Goal: Task Accomplishment & Management: Use online tool/utility

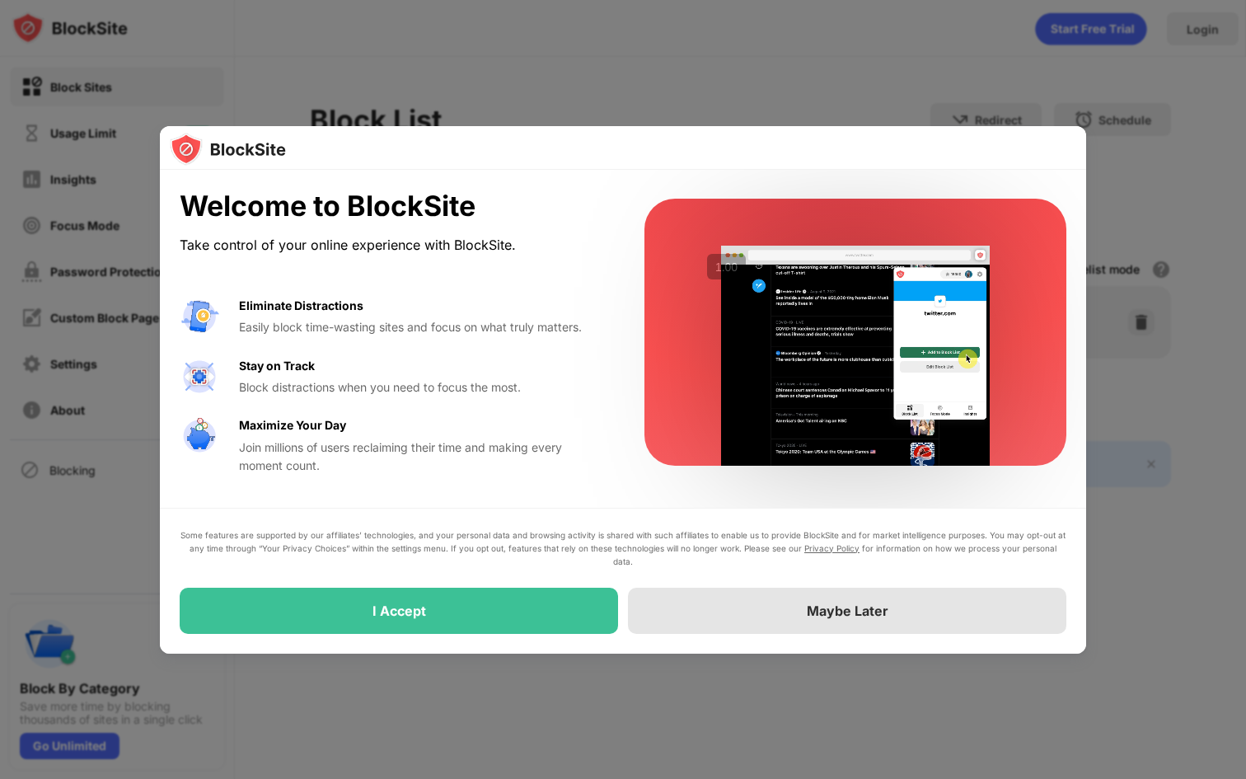
click at [811, 606] on div "Maybe Later" at bounding box center [848, 610] width 82 height 16
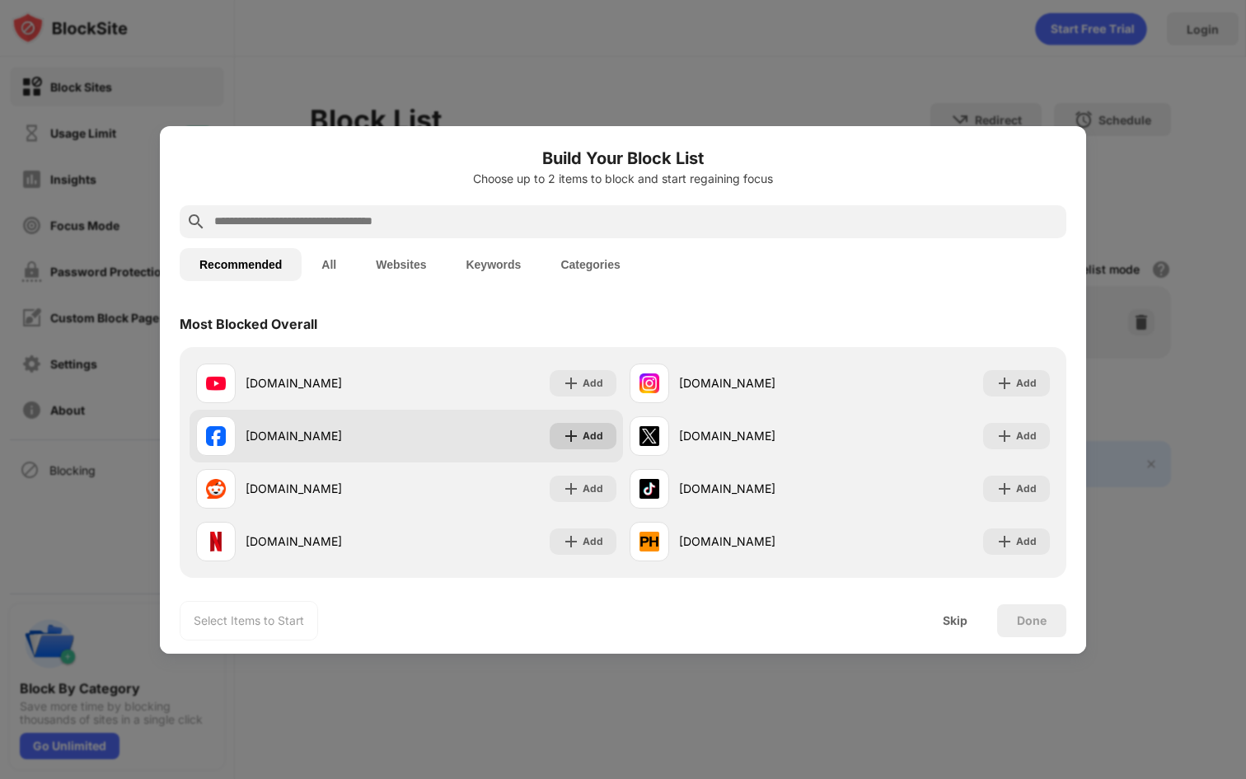
click at [583, 440] on div "Add" at bounding box center [593, 436] width 21 height 16
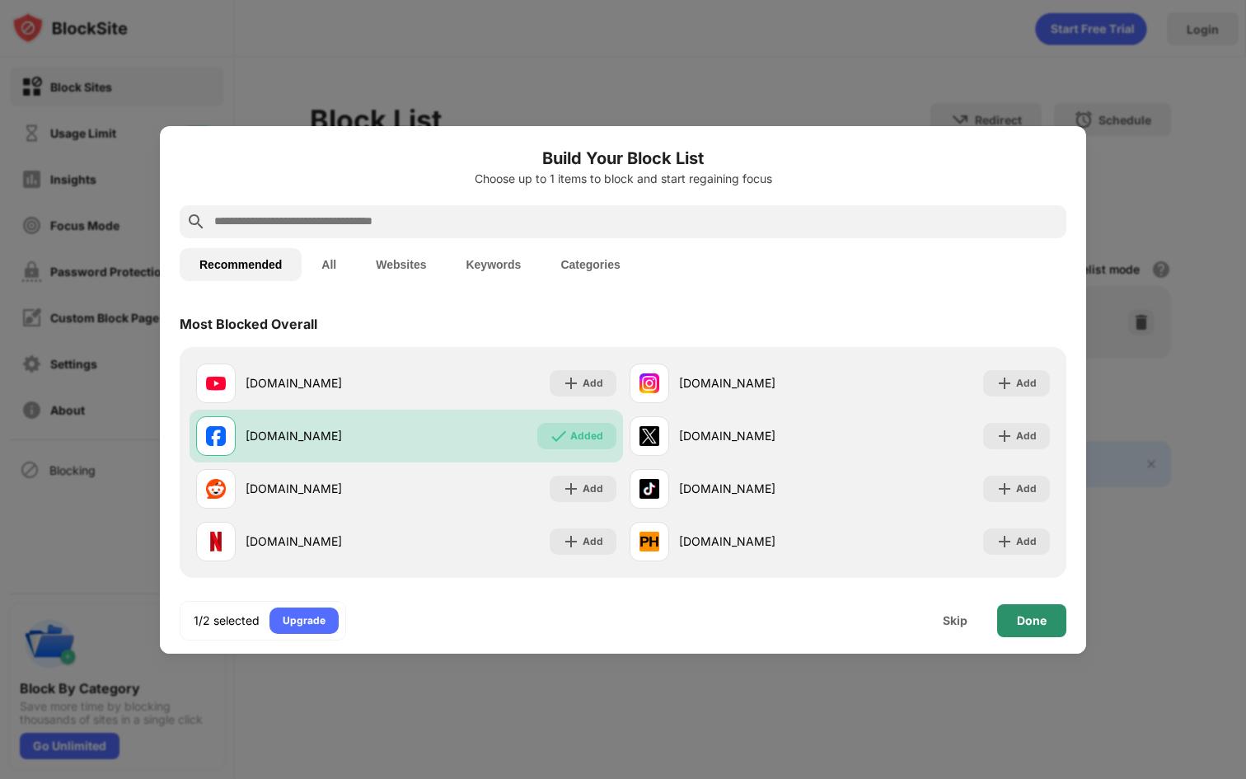
click at [1032, 627] on div "Done" at bounding box center [1031, 620] width 69 height 33
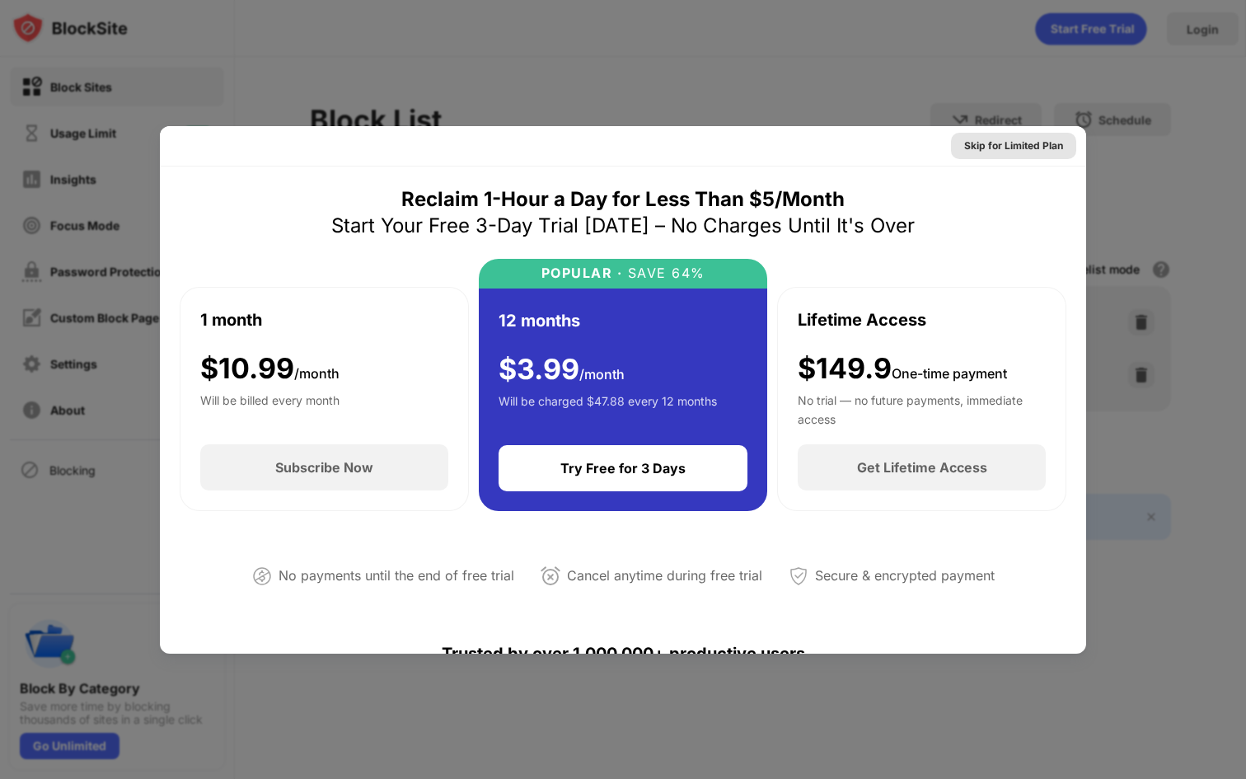
click at [1022, 134] on div "Skip for Limited Plan" at bounding box center [1013, 146] width 125 height 26
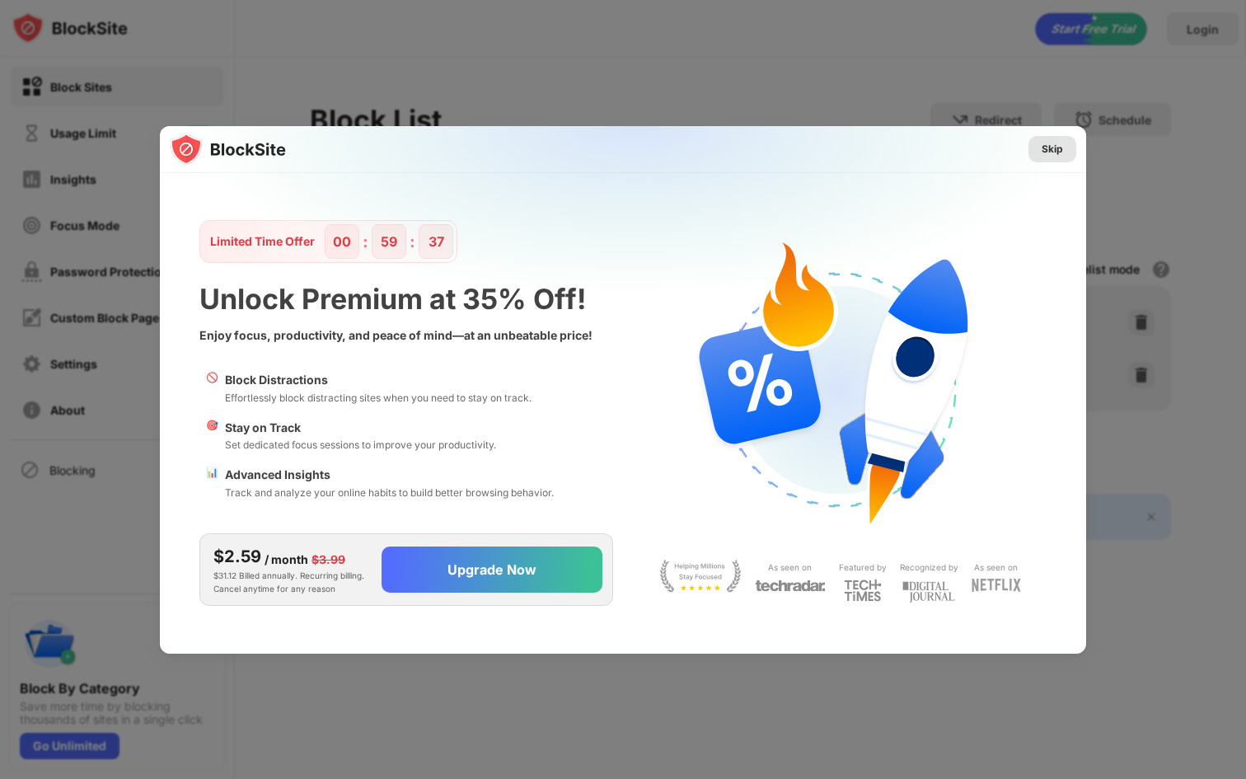
click at [1052, 141] on div "Skip" at bounding box center [1052, 149] width 21 height 16
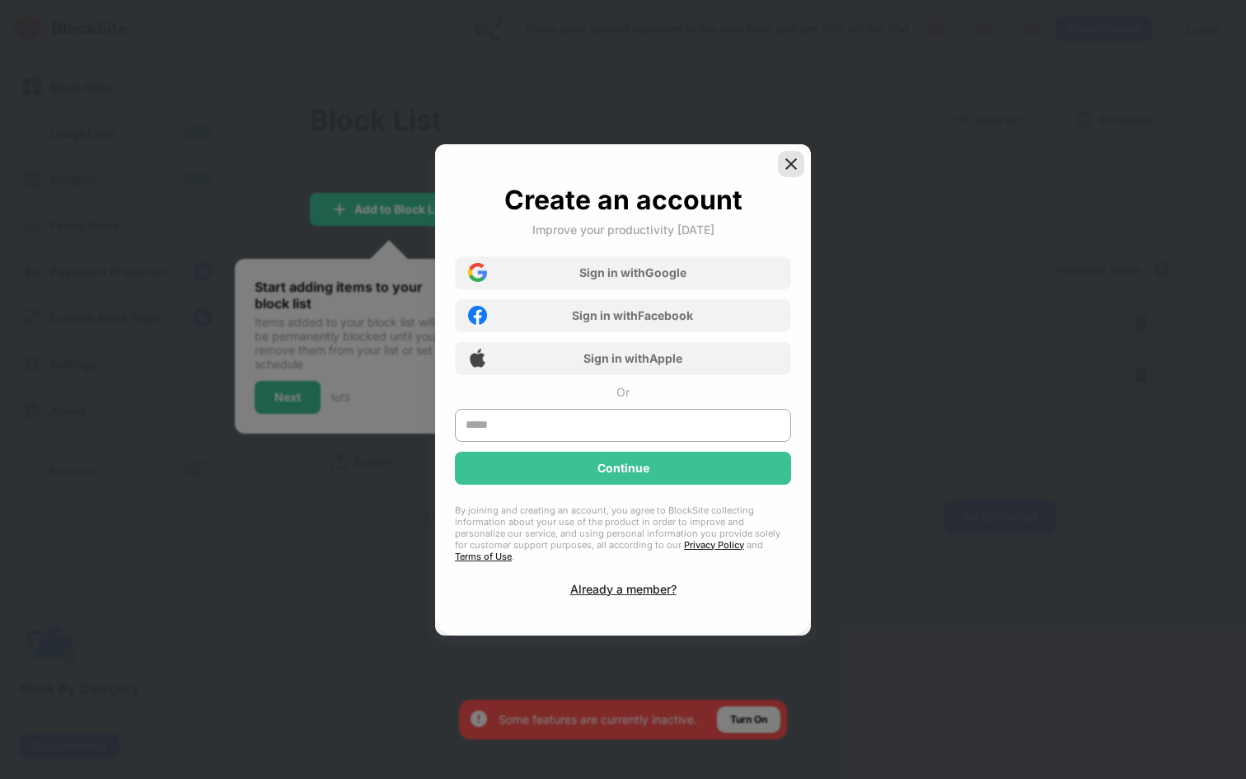
click at [793, 172] on img at bounding box center [791, 164] width 16 height 16
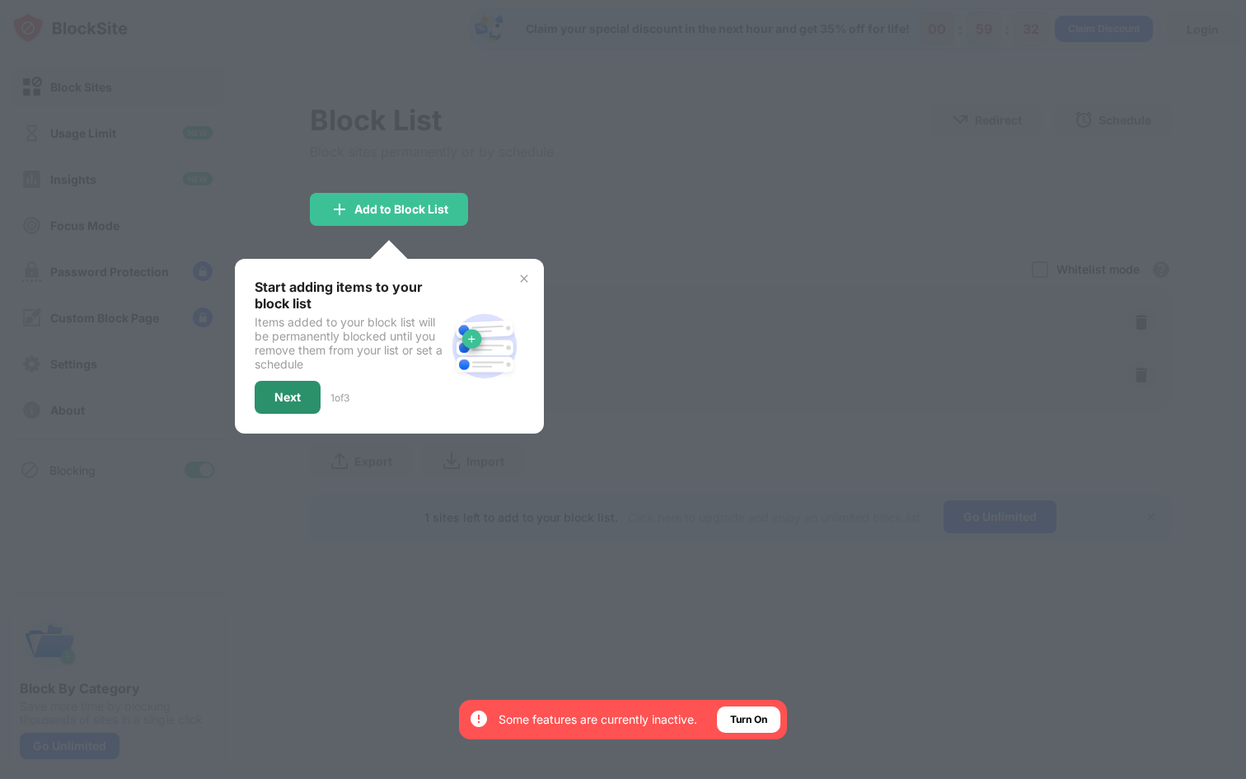
click at [296, 393] on div "Next" at bounding box center [287, 397] width 26 height 13
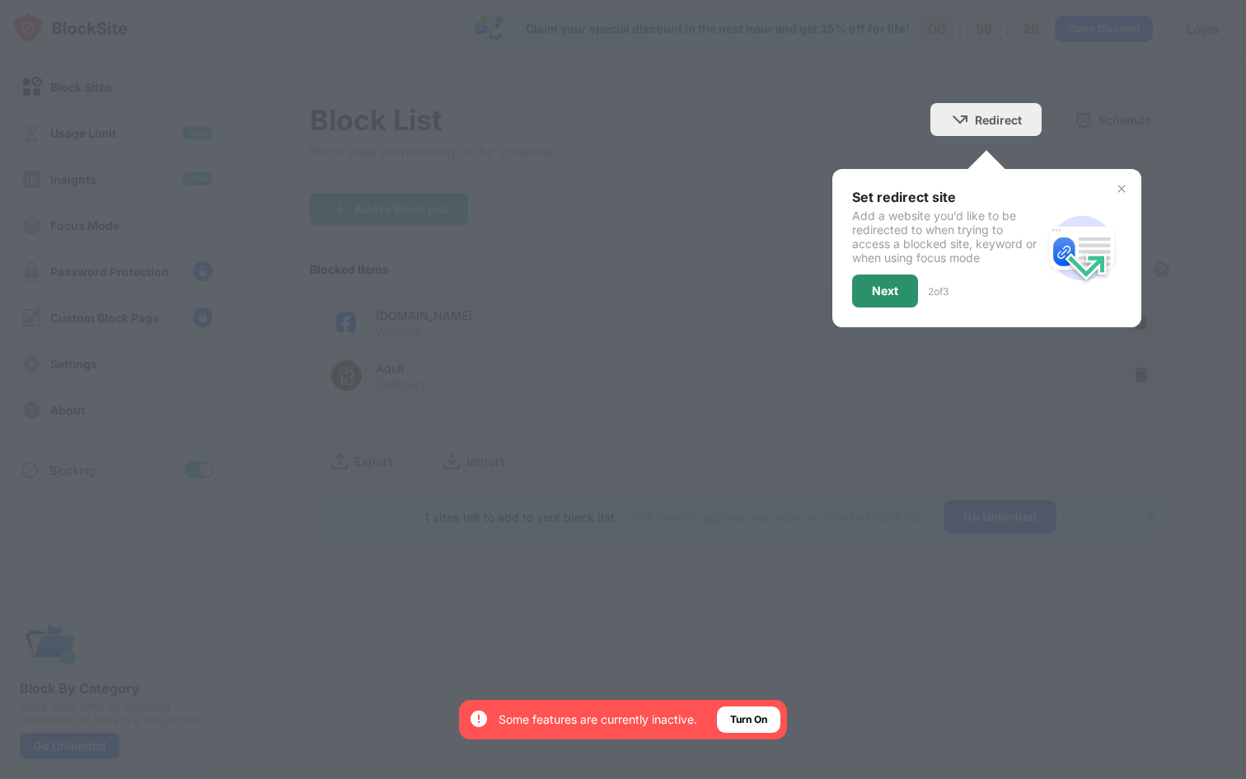
click at [900, 293] on div "Next" at bounding box center [885, 290] width 66 height 33
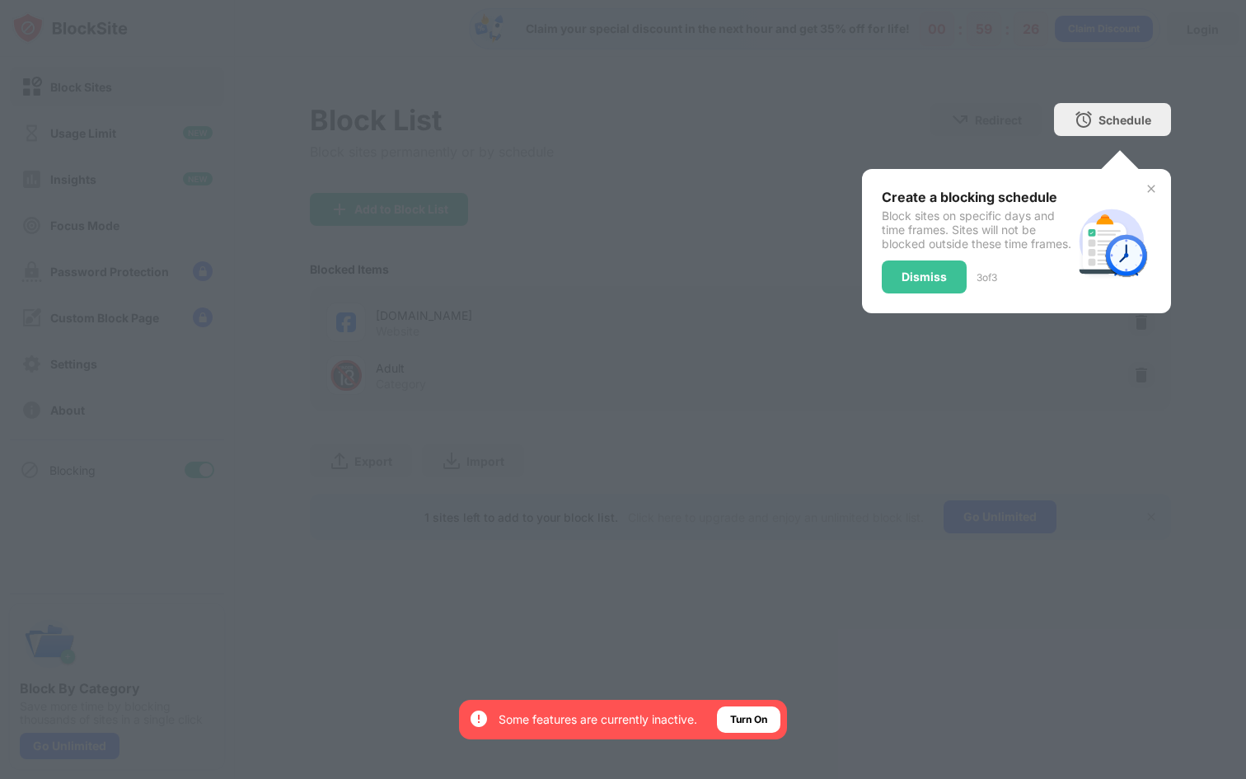
click at [933, 283] on div "Dismiss" at bounding box center [923, 276] width 45 height 13
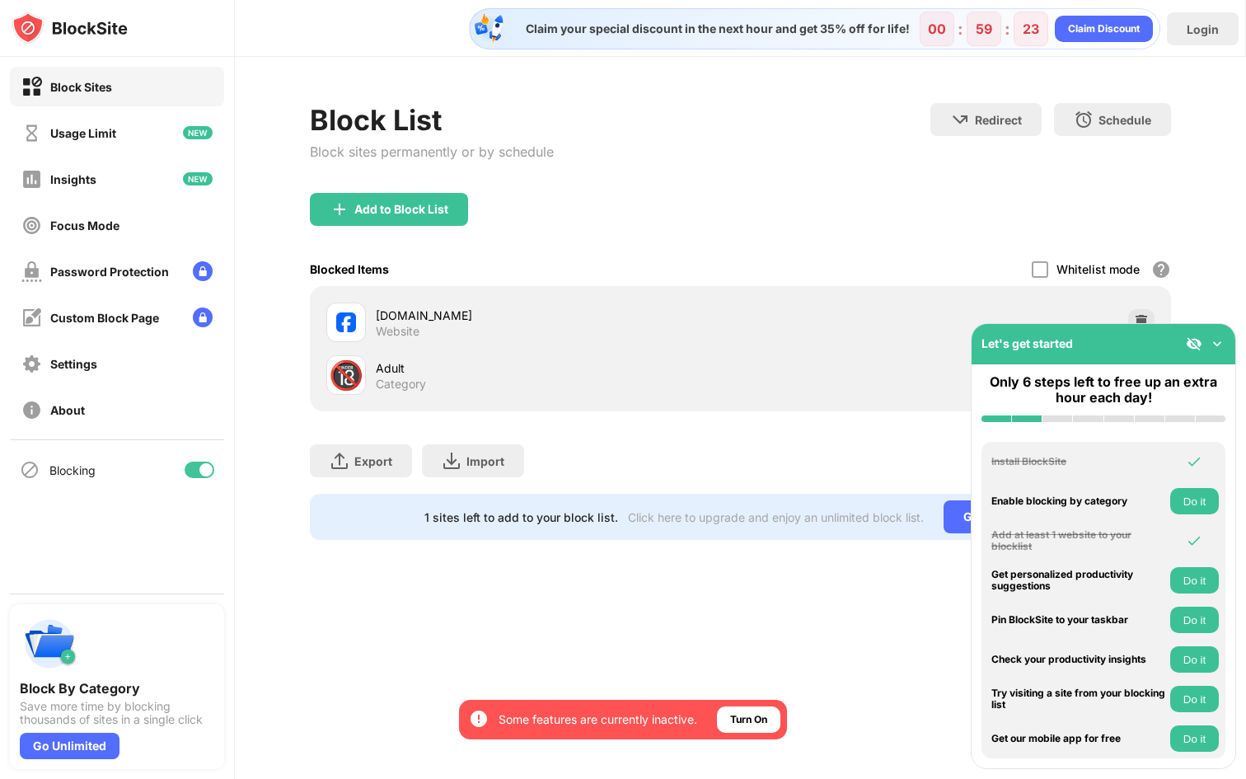
click at [1215, 342] on img at bounding box center [1217, 343] width 16 height 16
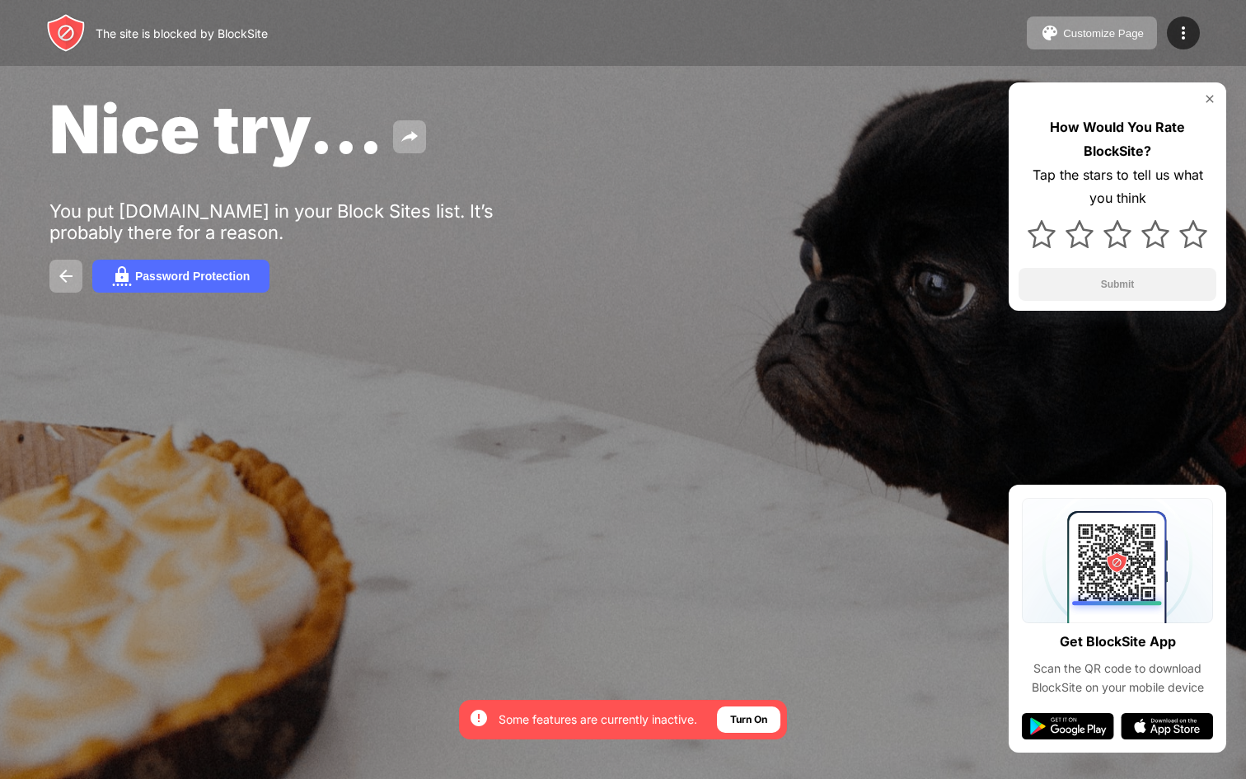
click at [727, 240] on div "Nice try... You put [DOMAIN_NAME] in your Block Sites list. It’s probably there…" at bounding box center [623, 191] width 1246 height 382
